Goal: Information Seeking & Learning: Understand process/instructions

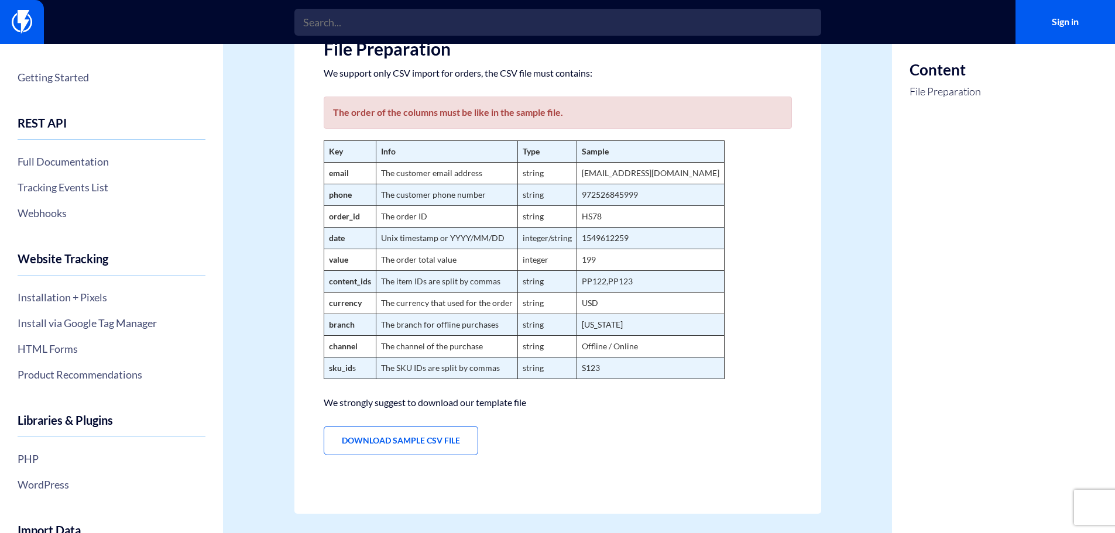
click at [344, 171] on strong "email" at bounding box center [339, 173] width 20 height 10
click at [340, 195] on strong "phone" at bounding box center [340, 195] width 23 height 10
copy strong "phone"
click at [350, 211] on strong "order_id" at bounding box center [344, 216] width 31 height 10
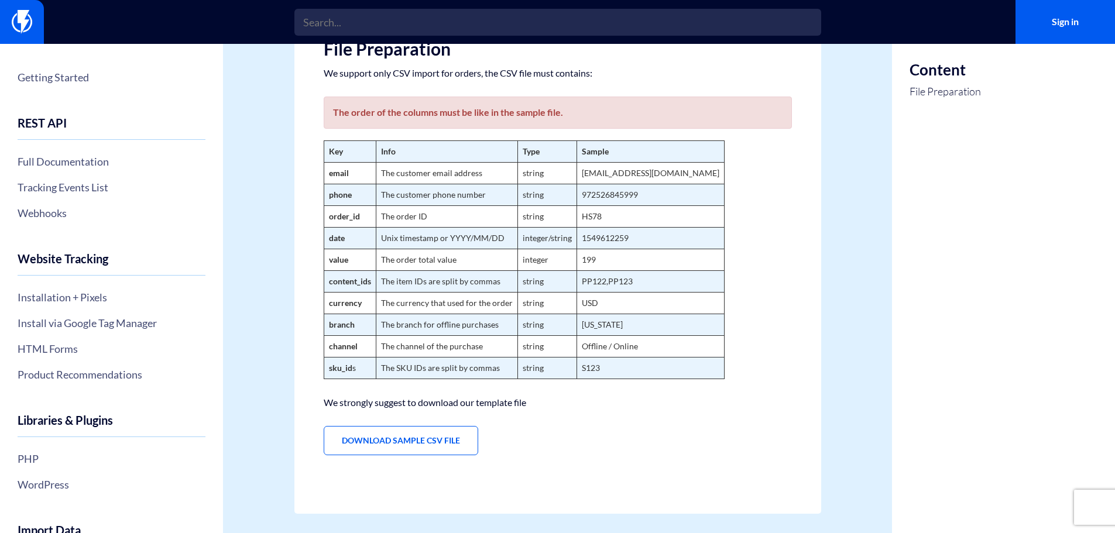
click at [342, 237] on strong "date" at bounding box center [337, 238] width 16 height 10
click at [345, 262] on strong "value" at bounding box center [338, 260] width 19 height 10
click at [338, 321] on strong "branch" at bounding box center [342, 325] width 26 height 10
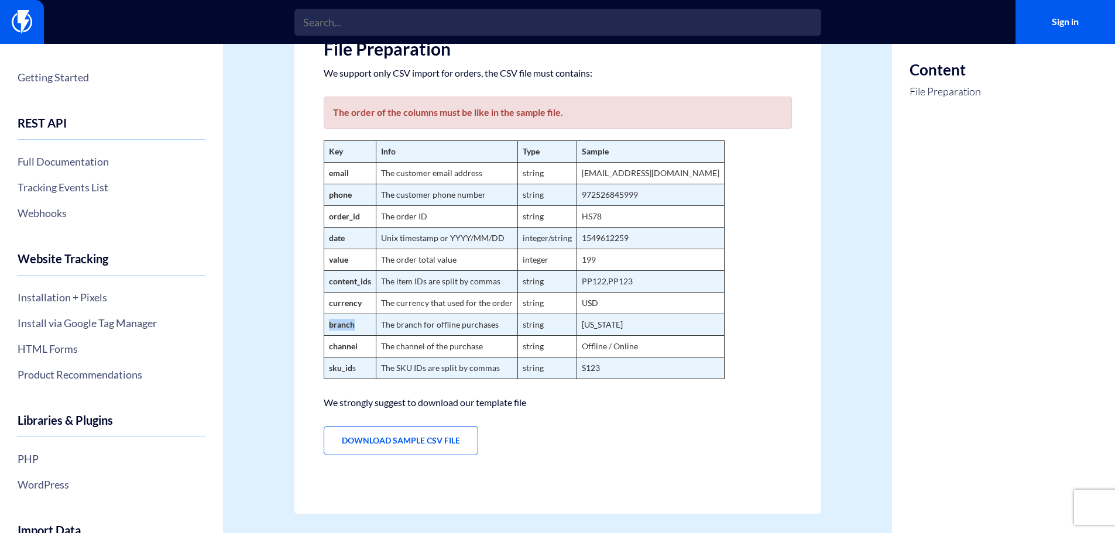
click at [338, 321] on strong "branch" at bounding box center [342, 325] width 26 height 10
copy strong "branch"
click at [333, 344] on strong "channel" at bounding box center [343, 346] width 29 height 10
copy strong "channel"
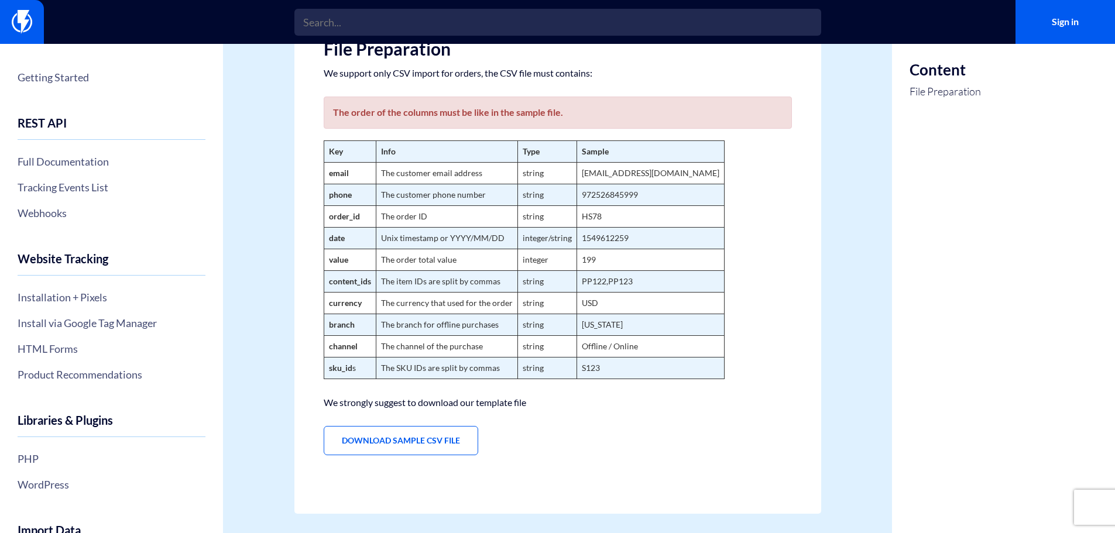
click at [345, 369] on strong "sku_id" at bounding box center [340, 368] width 23 height 10
copy td "sku_id s"
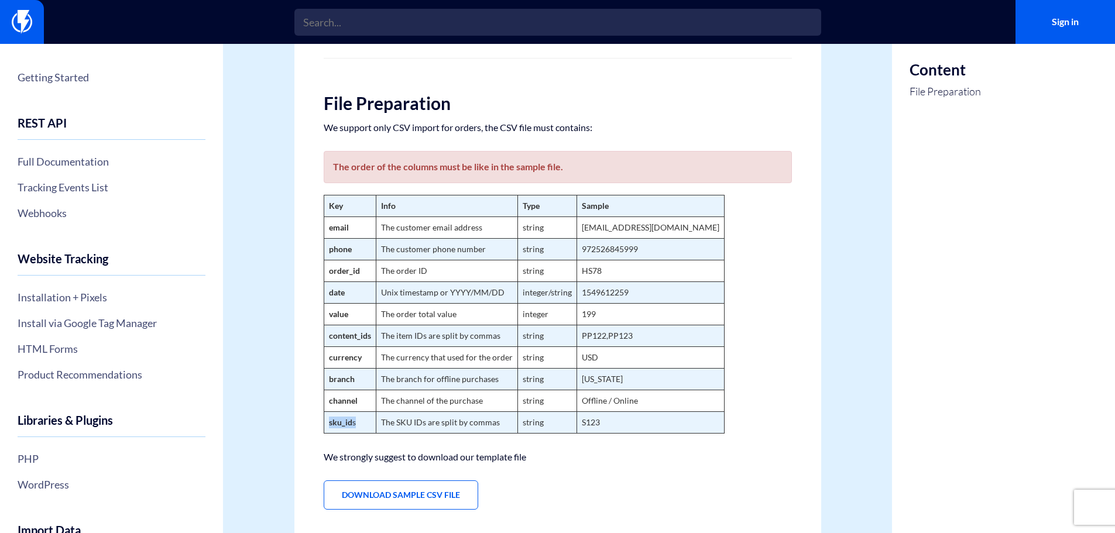
scroll to position [59, 0]
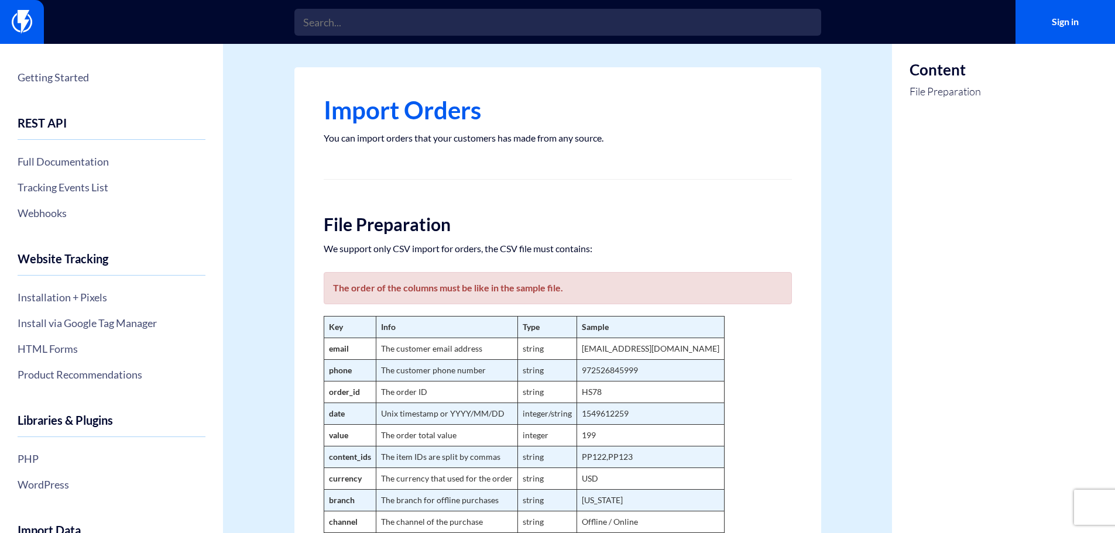
click at [343, 362] on td "phone" at bounding box center [350, 371] width 52 height 22
copy strong "phone"
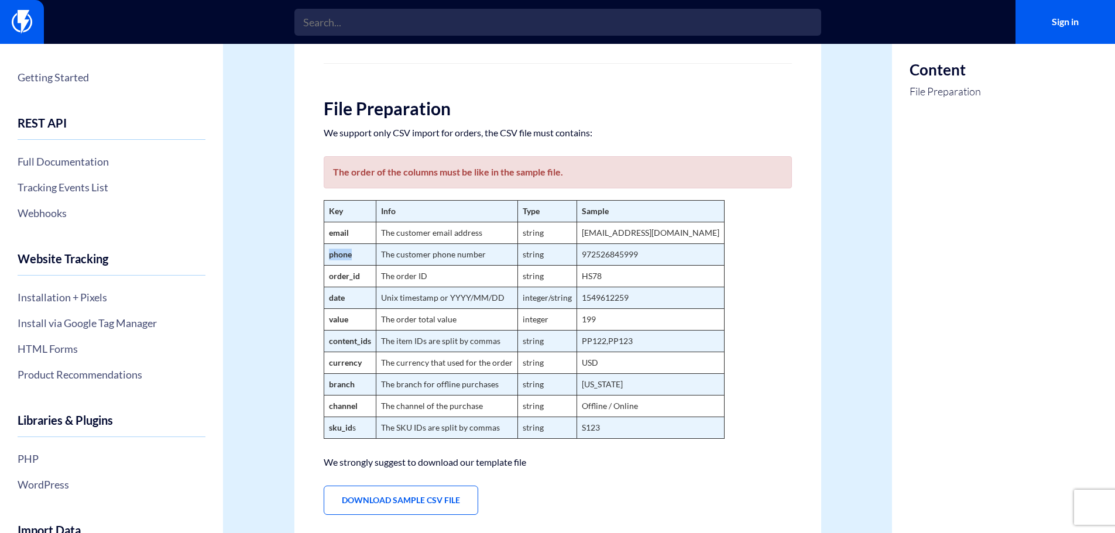
scroll to position [117, 0]
click at [349, 385] on strong "branch" at bounding box center [342, 383] width 26 height 10
drag, startPoint x: 349, startPoint y: 385, endPoint x: 371, endPoint y: 391, distance: 22.4
click at [371, 391] on td "branch" at bounding box center [350, 384] width 52 height 22
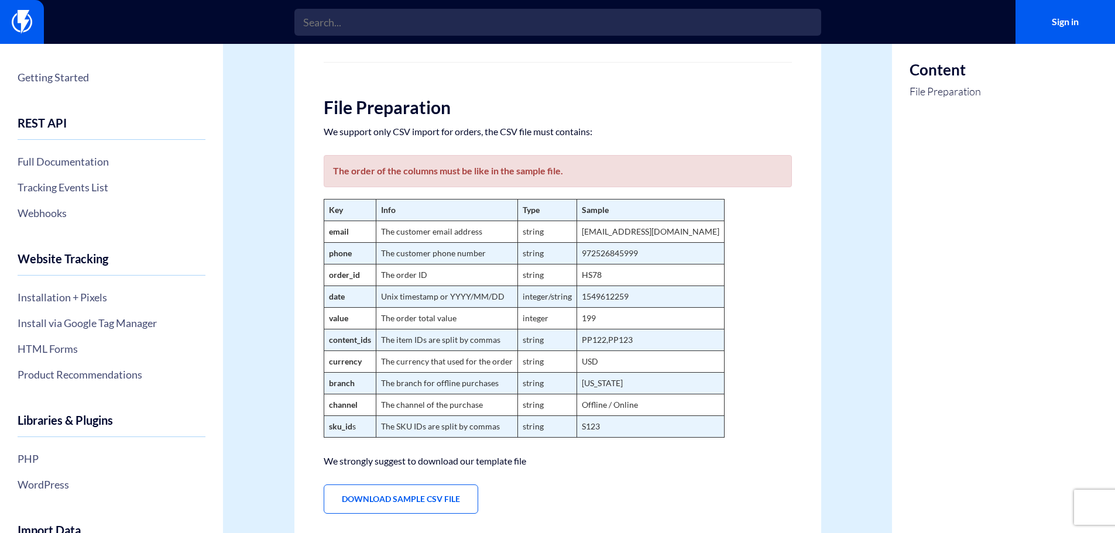
click at [348, 378] on td "branch" at bounding box center [350, 384] width 52 height 22
click at [342, 364] on strong "currency" at bounding box center [345, 362] width 33 height 10
click at [342, 380] on strong "branch" at bounding box center [342, 383] width 26 height 10
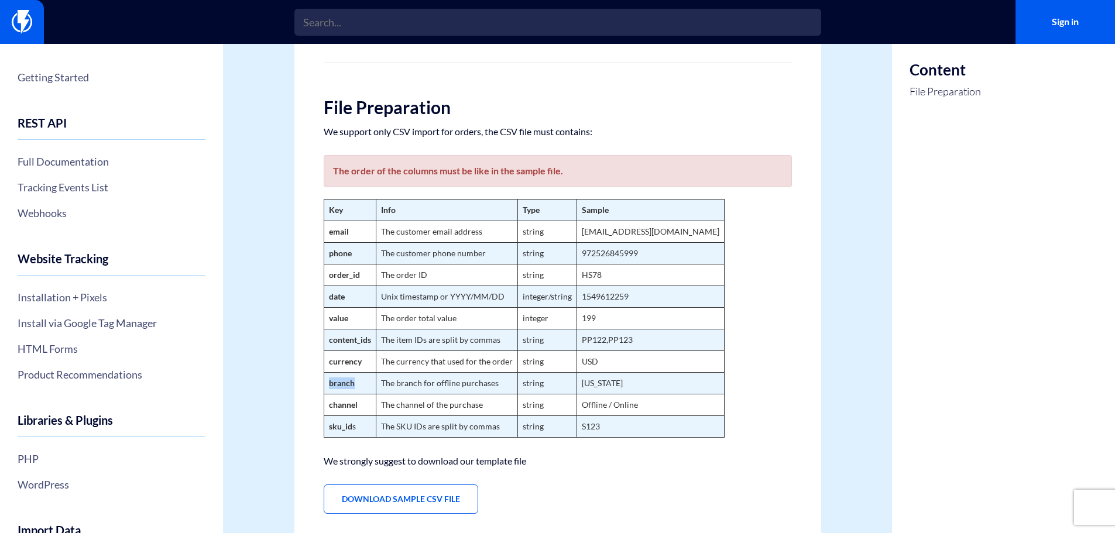
copy strong "branch"
click at [344, 410] on strong "channel" at bounding box center [343, 405] width 29 height 10
copy strong "channel"
click at [350, 423] on strong "sku_id" at bounding box center [340, 427] width 23 height 10
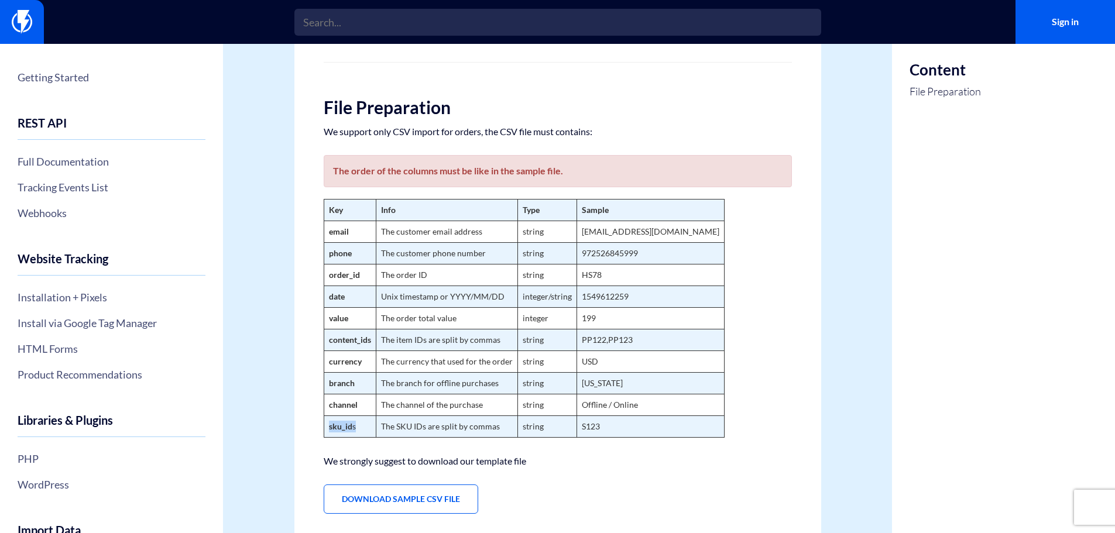
click at [349, 423] on strong "sku_id" at bounding box center [340, 427] width 23 height 10
copy td "sku_id s"
